Goal: Information Seeking & Learning: Learn about a topic

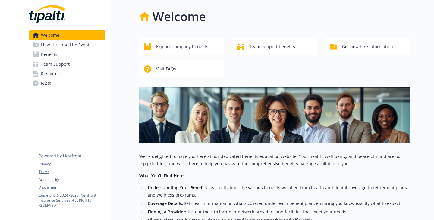
click at [94, 50] on link "New Hire and Life Events" at bounding box center [67, 45] width 76 height 10
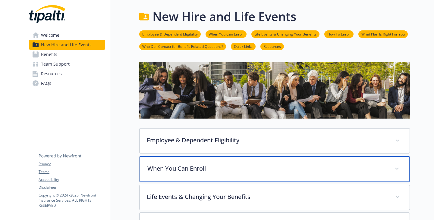
click at [196, 173] on p "When You Can Enroll" at bounding box center [267, 168] width 240 height 9
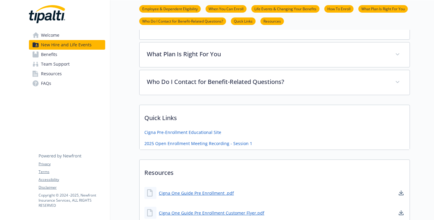
scroll to position [302, 0]
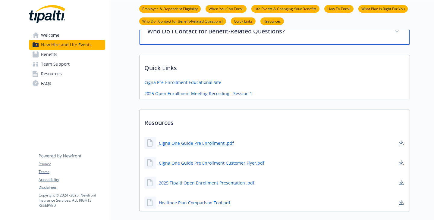
click at [190, 36] on p "Who Do I Contact for Benefit-Related Questions?" at bounding box center [267, 31] width 240 height 9
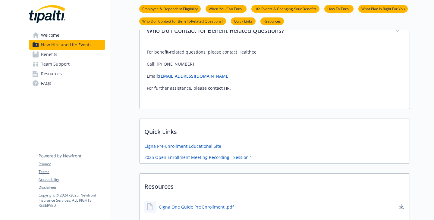
click at [59, 69] on span "Team Support" at bounding box center [55, 64] width 29 height 10
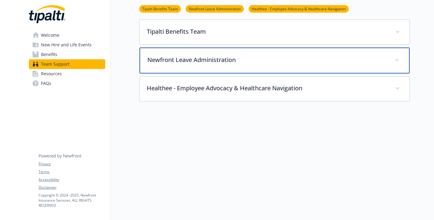
click at [160, 56] on div "Newfront Leave Administration" at bounding box center [275, 61] width 270 height 26
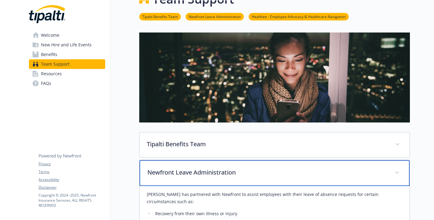
scroll to position [16, 0]
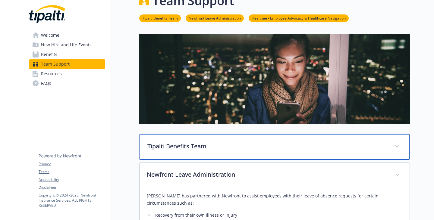
click at [228, 160] on div "Tipalti Benefits Team" at bounding box center [275, 147] width 270 height 26
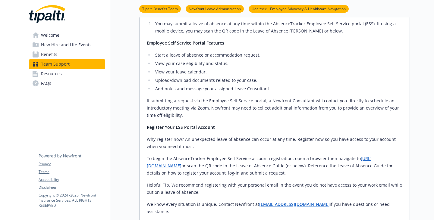
scroll to position [137, 0]
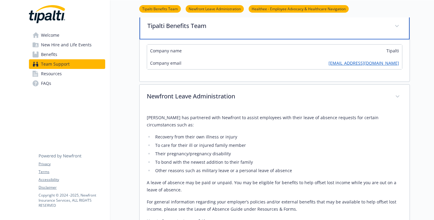
click at [170, 30] on p "Tipalti Benefits Team" at bounding box center [267, 25] width 240 height 9
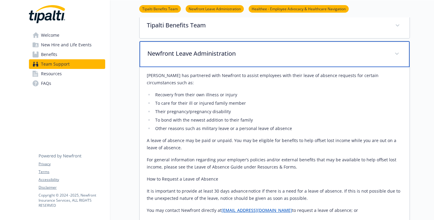
click at [172, 64] on div "Newfront Leave Administration" at bounding box center [275, 54] width 270 height 26
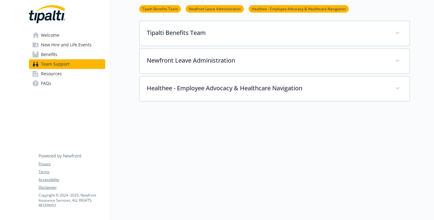
click at [55, 38] on span "Welcome" at bounding box center [50, 35] width 18 height 10
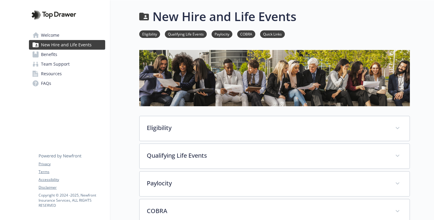
scroll to position [121, 0]
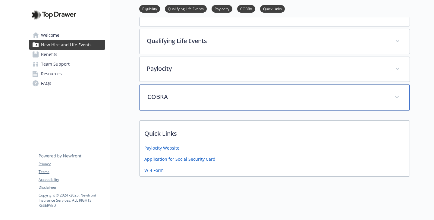
click at [155, 102] on p "COBRA" at bounding box center [267, 97] width 240 height 9
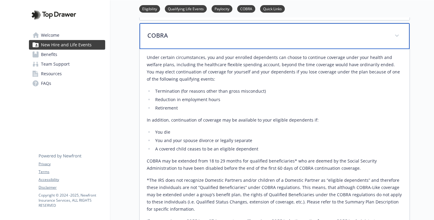
scroll to position [26, 0]
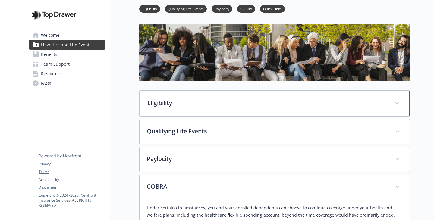
click at [196, 117] on div "Eligibility" at bounding box center [275, 104] width 270 height 26
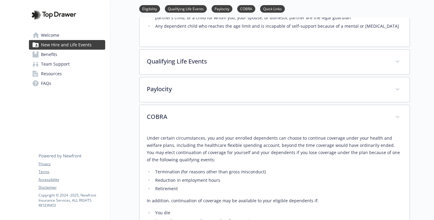
scroll to position [237, 0]
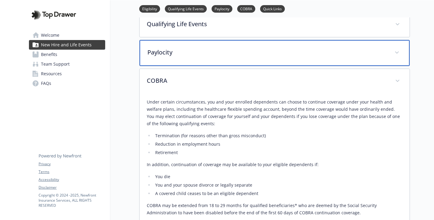
click at [169, 57] on p "Paylocity" at bounding box center [267, 52] width 240 height 9
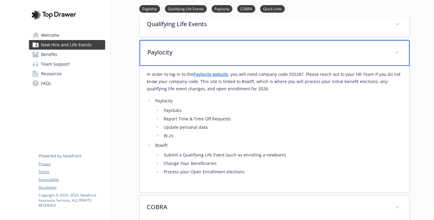
scroll to position [297, 0]
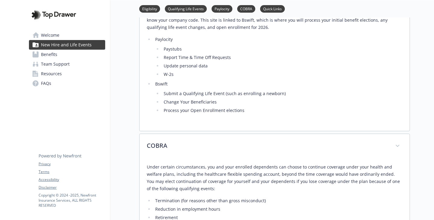
click at [51, 79] on span "Resources" at bounding box center [51, 74] width 21 height 10
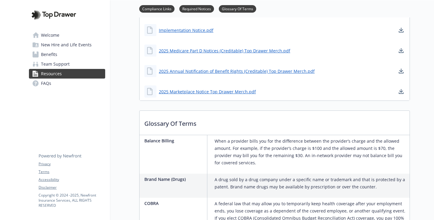
scroll to position [513, 0]
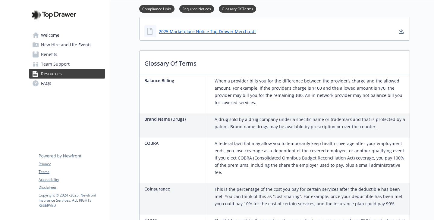
click at [56, 88] on link "FAQs" at bounding box center [67, 84] width 76 height 10
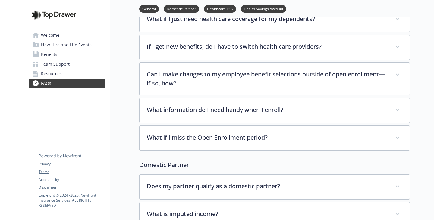
scroll to position [60, 0]
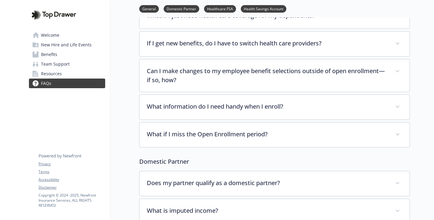
click at [69, 38] on link "Welcome" at bounding box center [67, 35] width 76 height 10
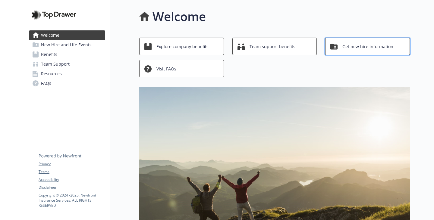
click at [331, 52] on div "Get new hire information" at bounding box center [369, 46] width 76 height 11
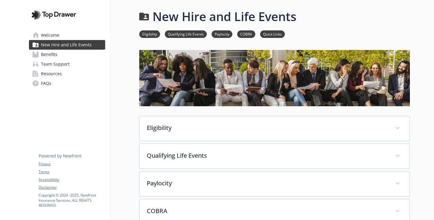
scroll to position [60, 0]
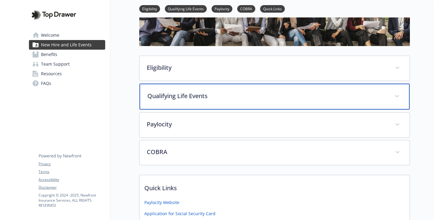
click at [171, 110] on div "Qualifying Life Events" at bounding box center [275, 97] width 270 height 26
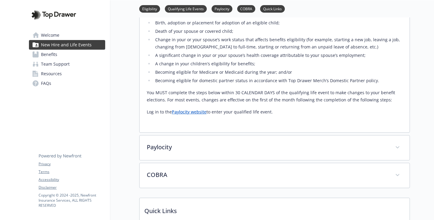
scroll to position [241, 0]
